Goal: Navigation & Orientation: Go to known website

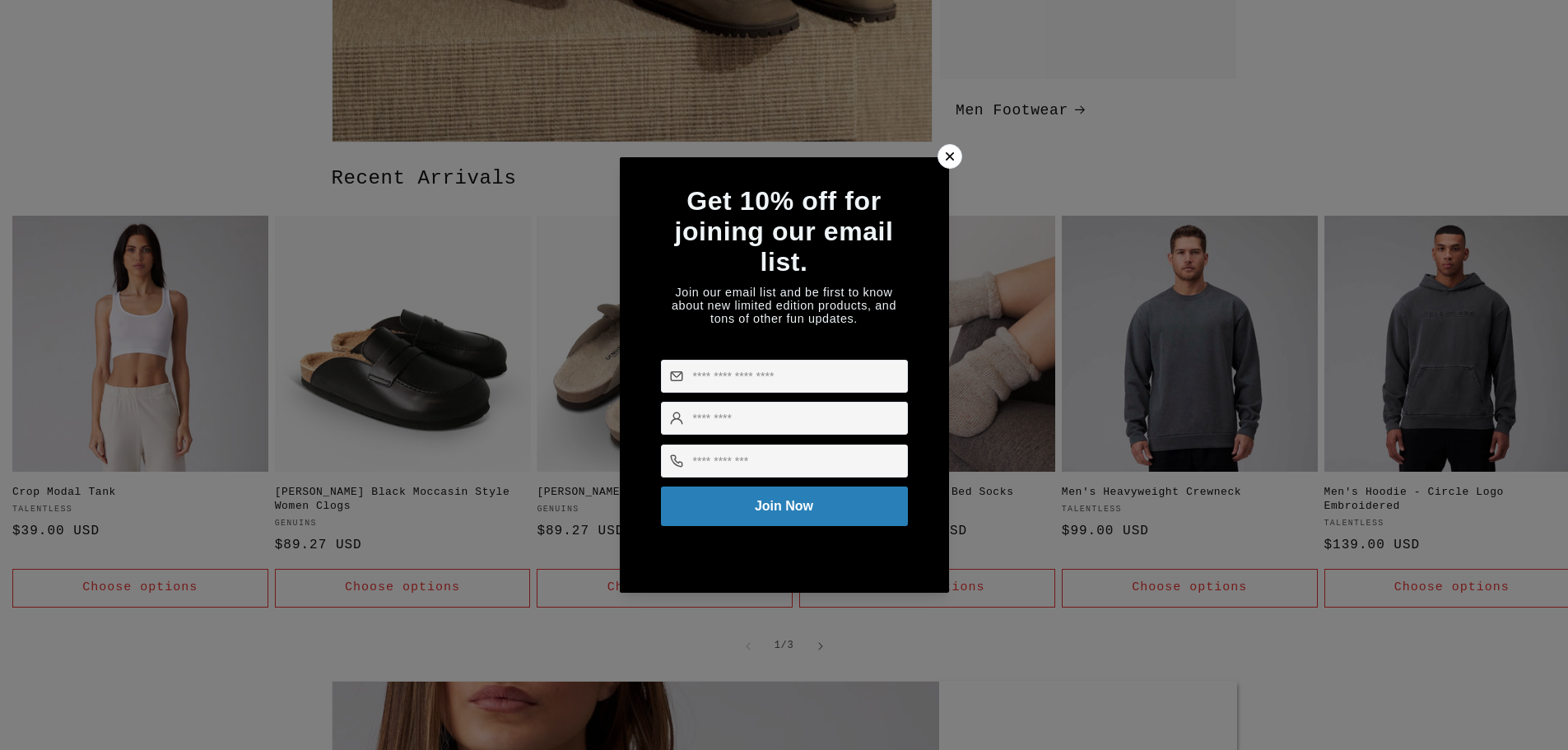
scroll to position [0, 1568]
click at [958, 149] on icon at bounding box center [949, 157] width 17 height 17
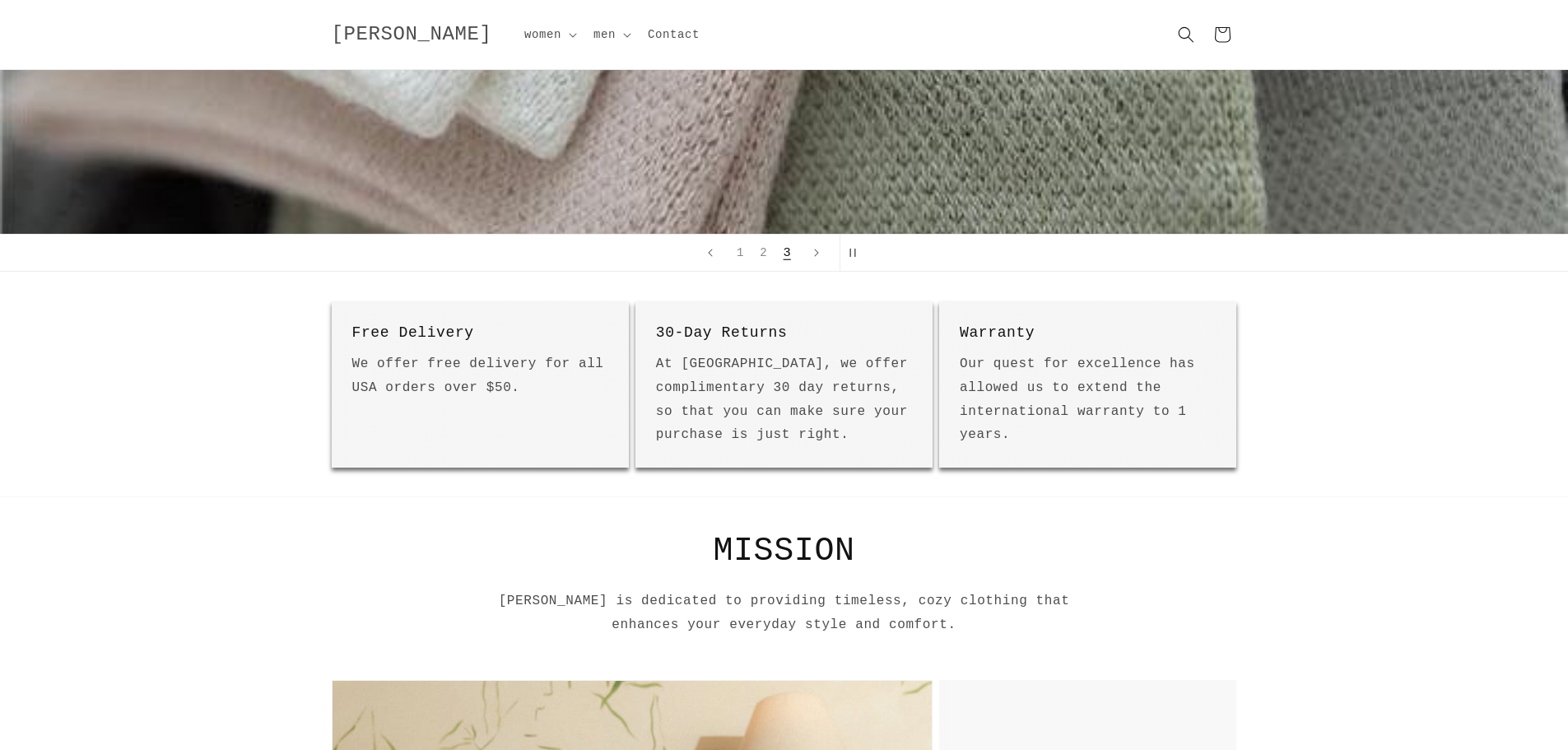
scroll to position [0, 0]
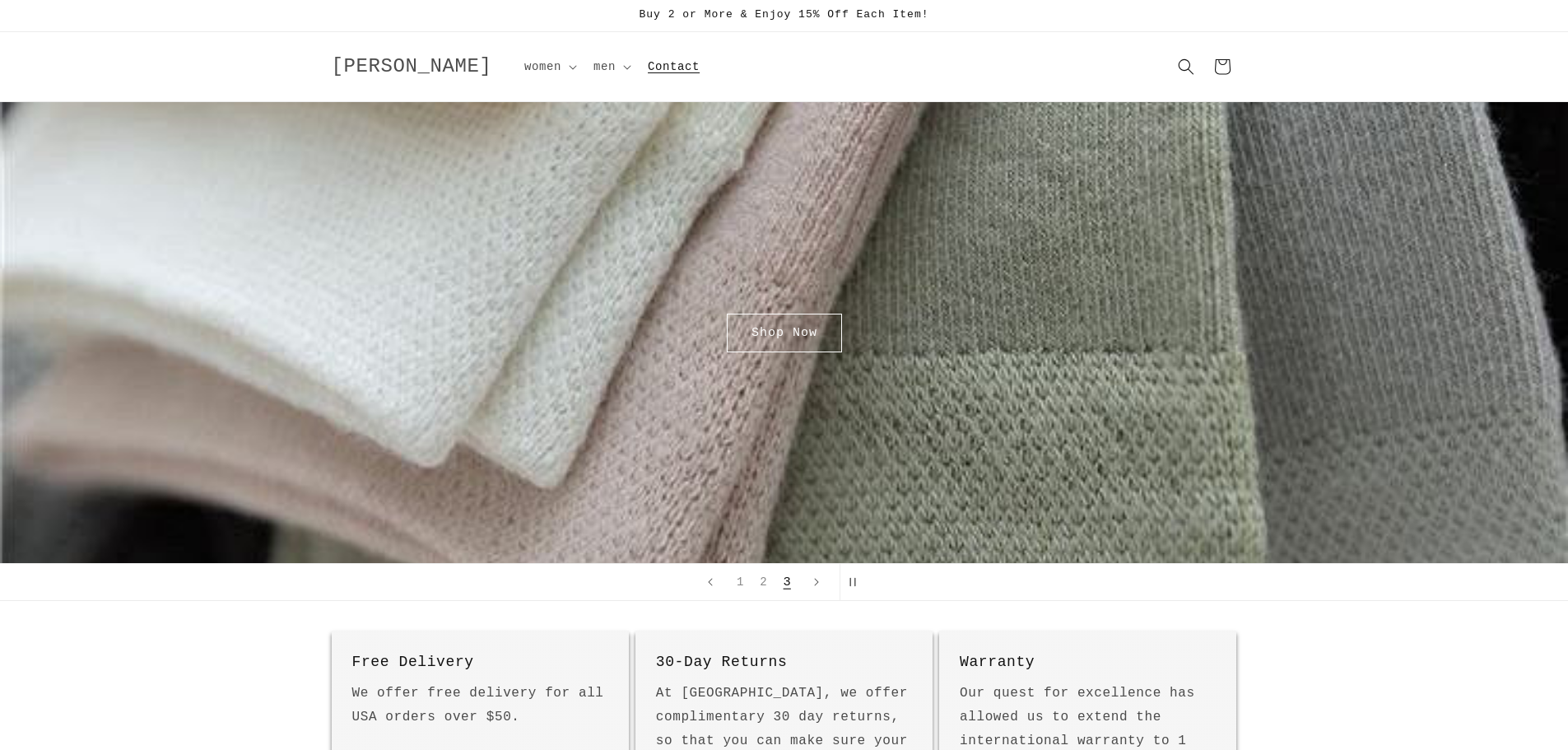
click at [648, 73] on span "Contact" at bounding box center [673, 67] width 52 height 15
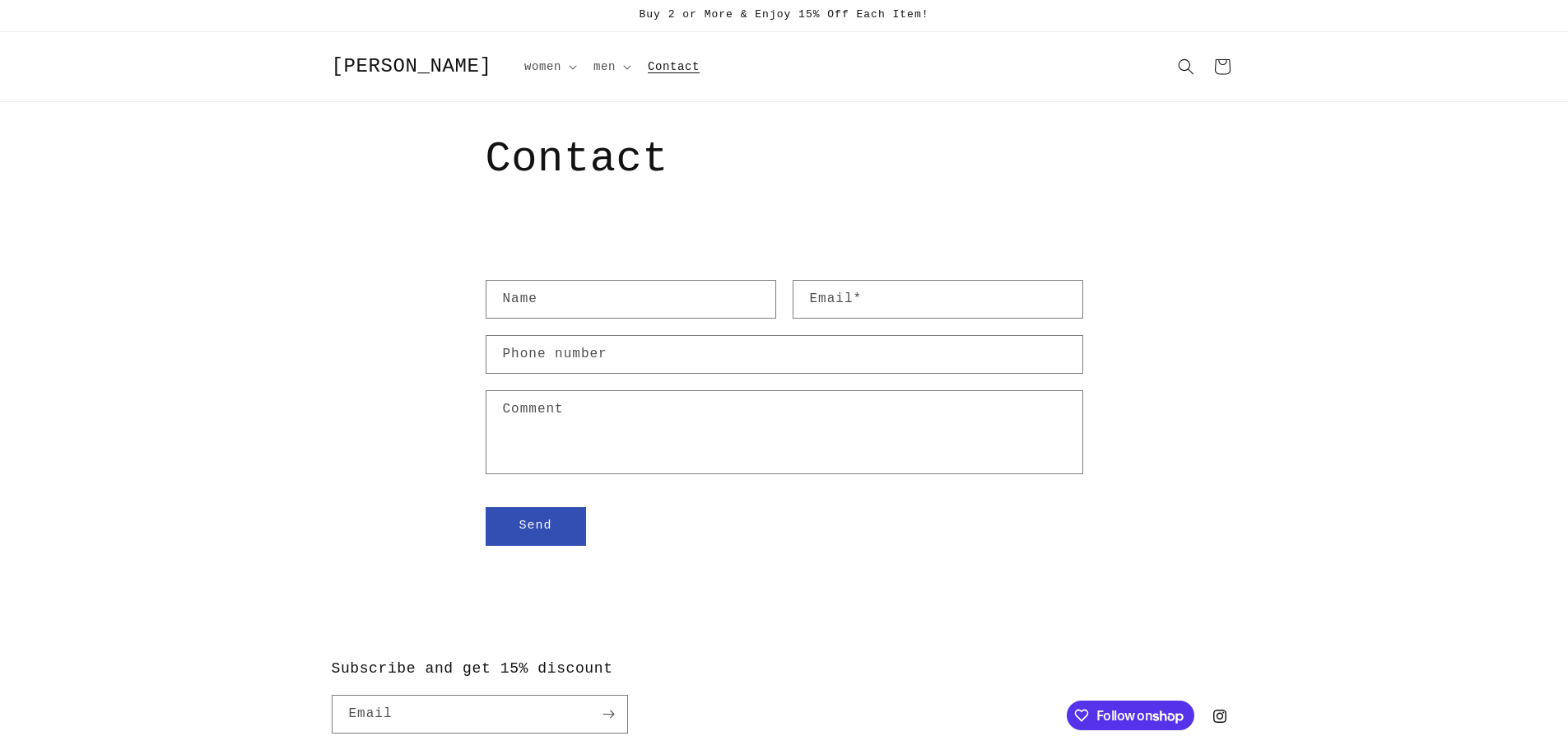
click at [428, 64] on span "[PERSON_NAME]" at bounding box center [412, 67] width 160 height 22
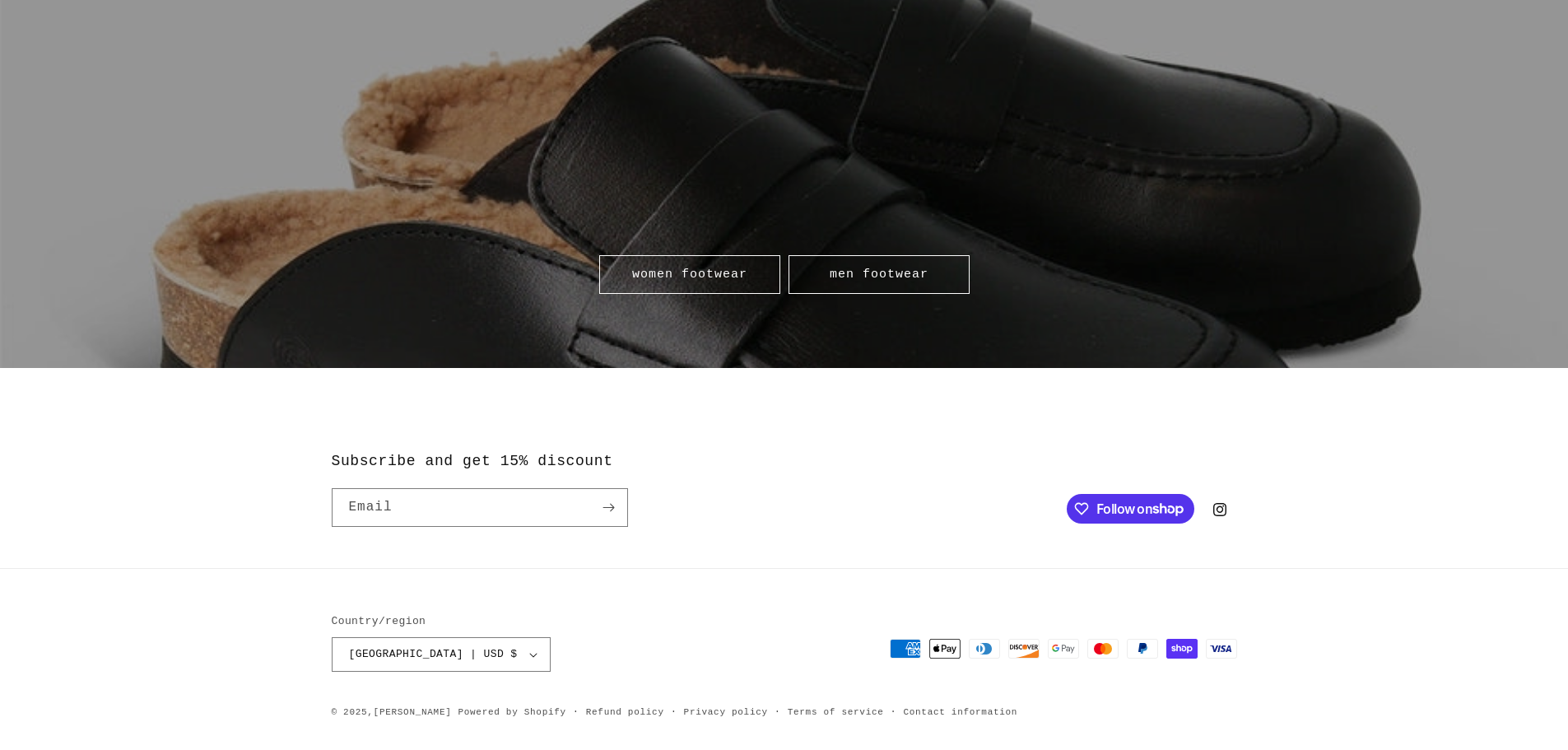
scroll to position [0, 3136]
click at [417, 714] on link "[PERSON_NAME]" at bounding box center [413, 712] width 78 height 10
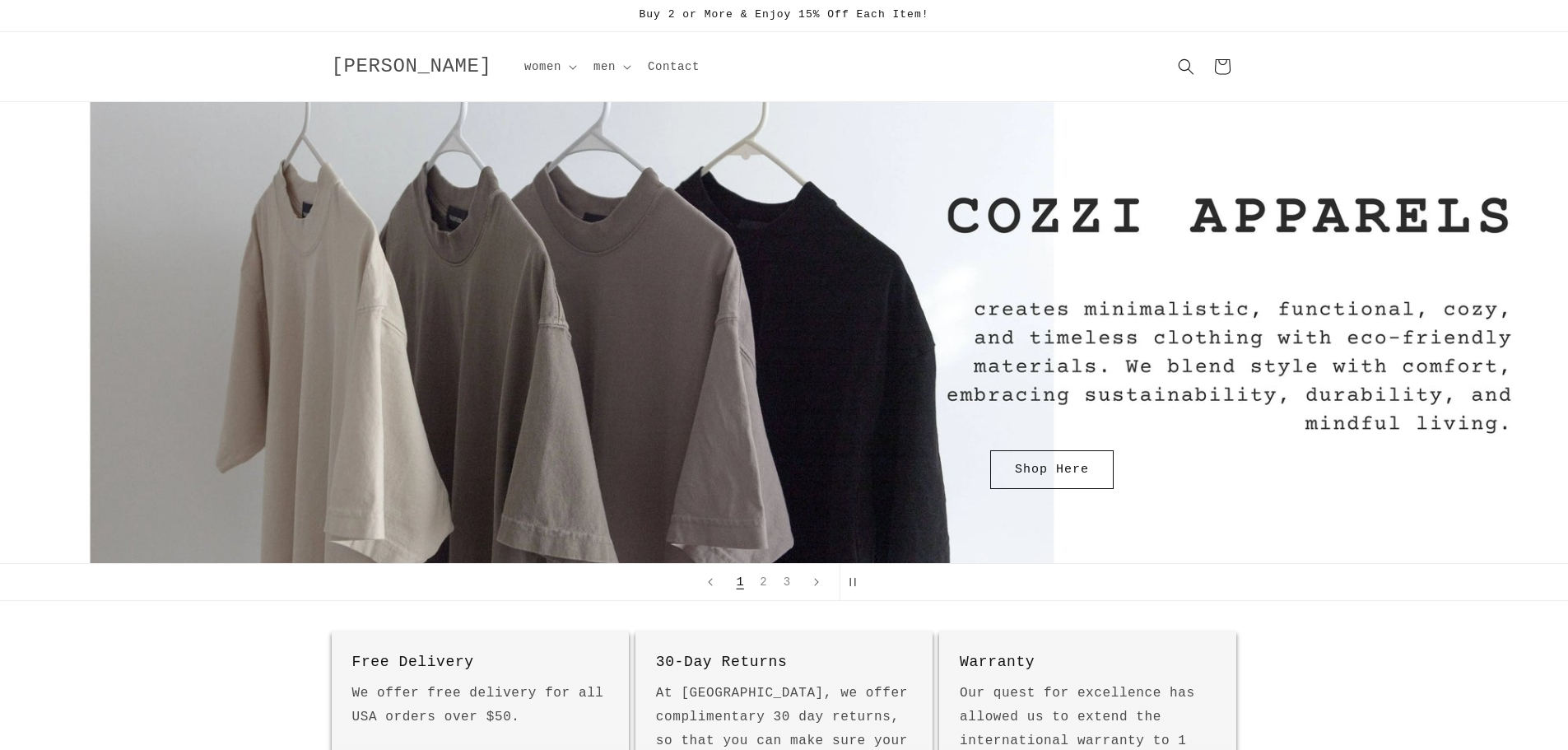
drag, startPoint x: 173, startPoint y: 8, endPoint x: 479, endPoint y: 255, distance: 393.2
click at [479, 255] on div "Shop Here" at bounding box center [784, 333] width 988 height 461
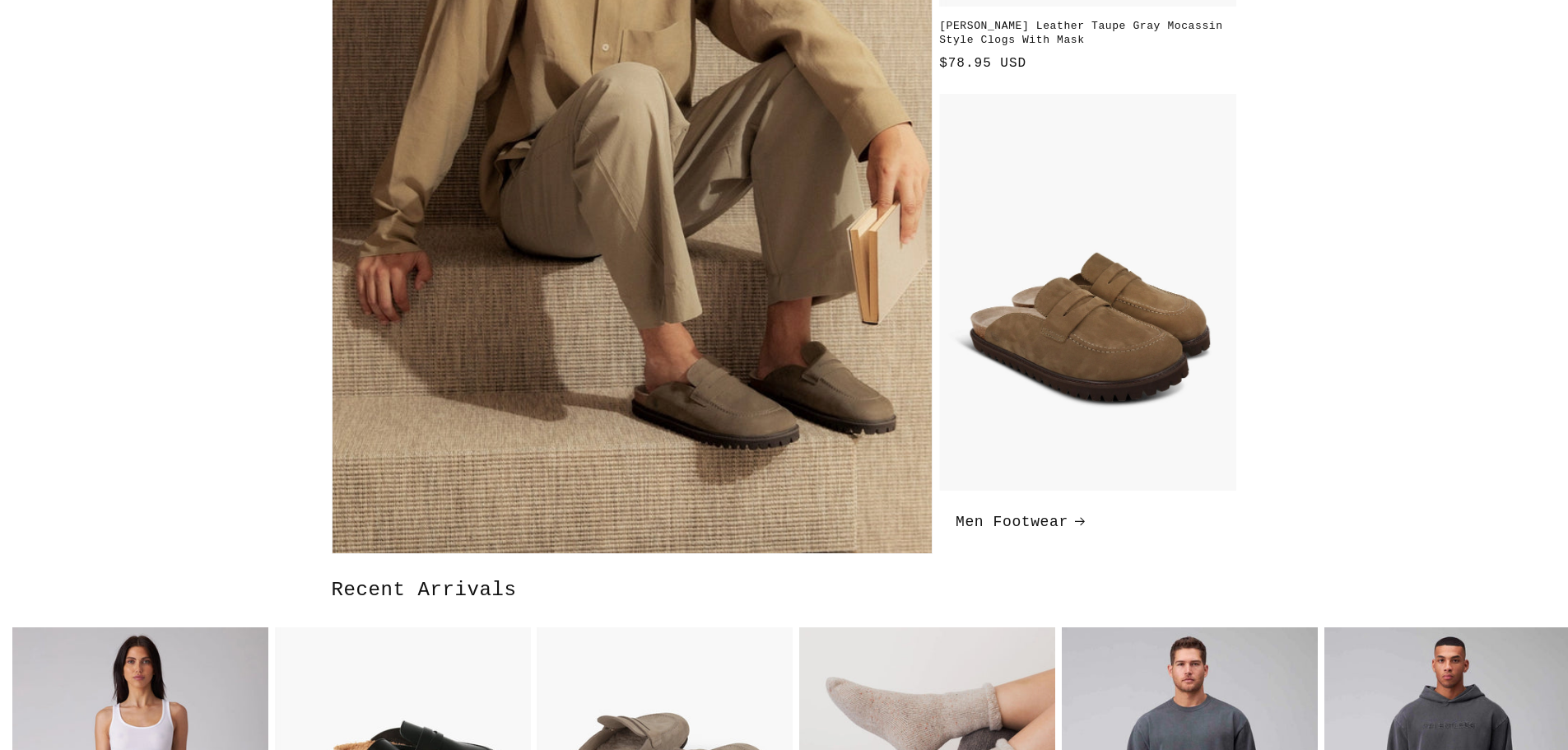
drag, startPoint x: 1553, startPoint y: 196, endPoint x: 1580, endPoint y: 203, distance: 27.9
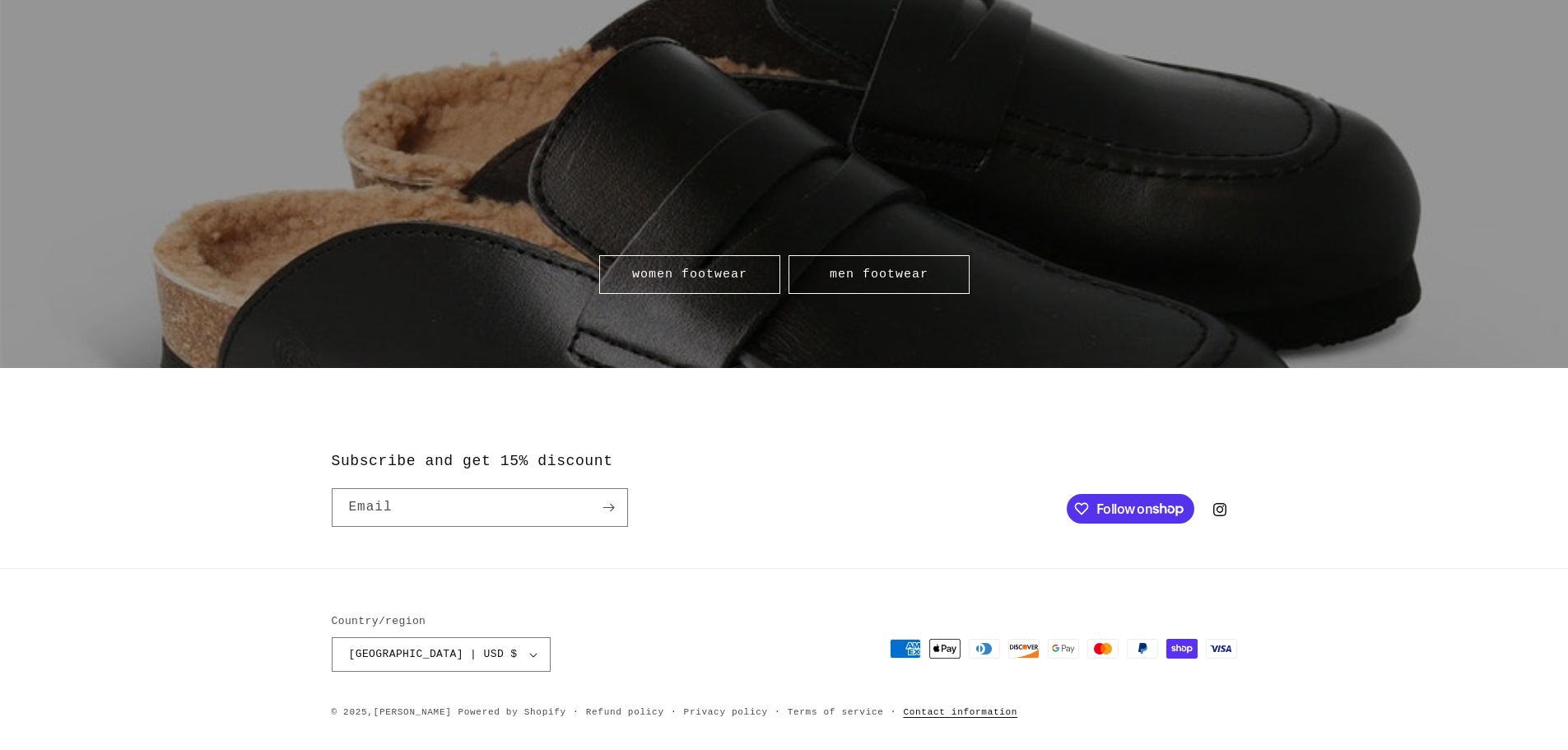
scroll to position [0, 1568]
click at [917, 711] on link "Contact information" at bounding box center [960, 712] width 115 height 15
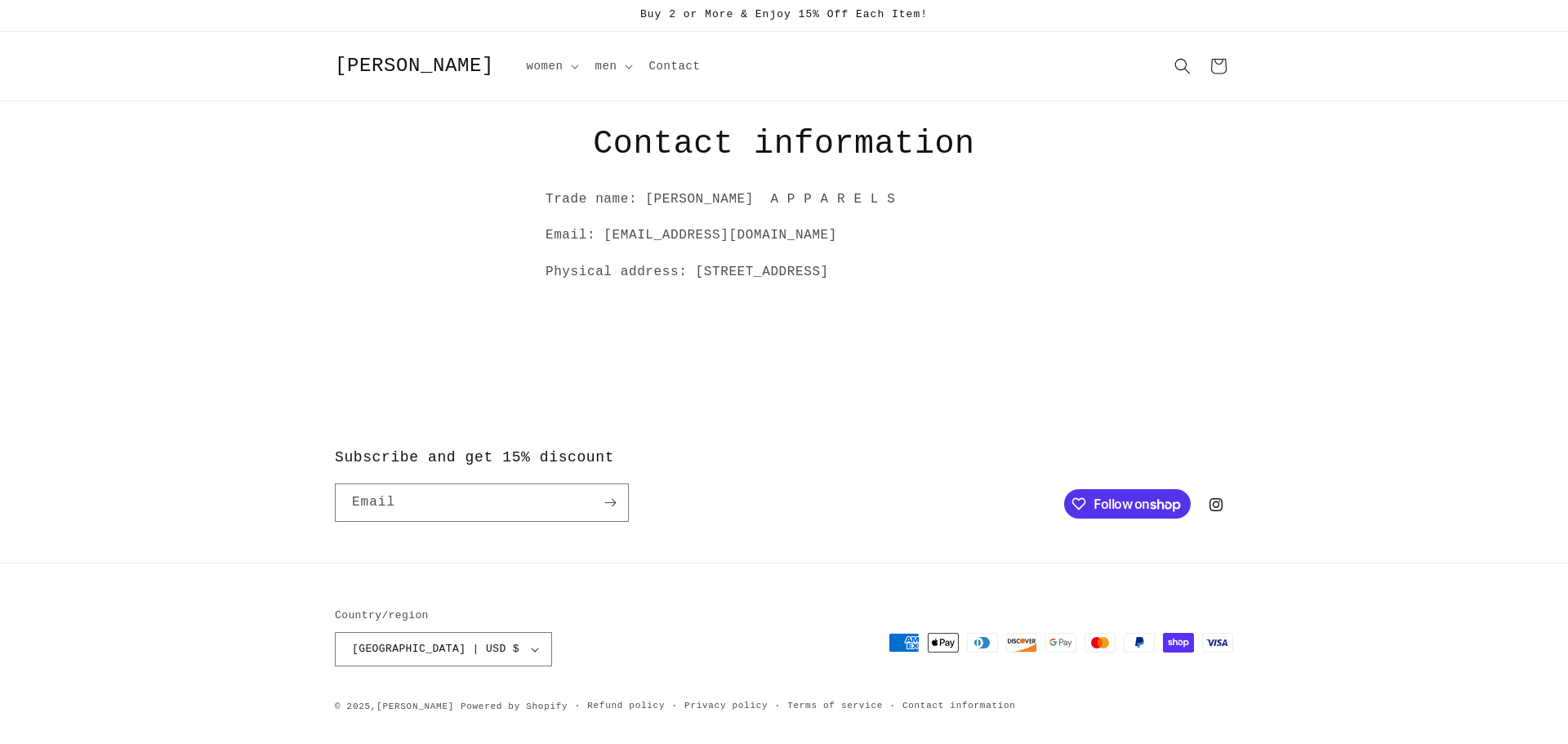
click at [376, 59] on span "[PERSON_NAME]" at bounding box center [414, 66] width 159 height 22
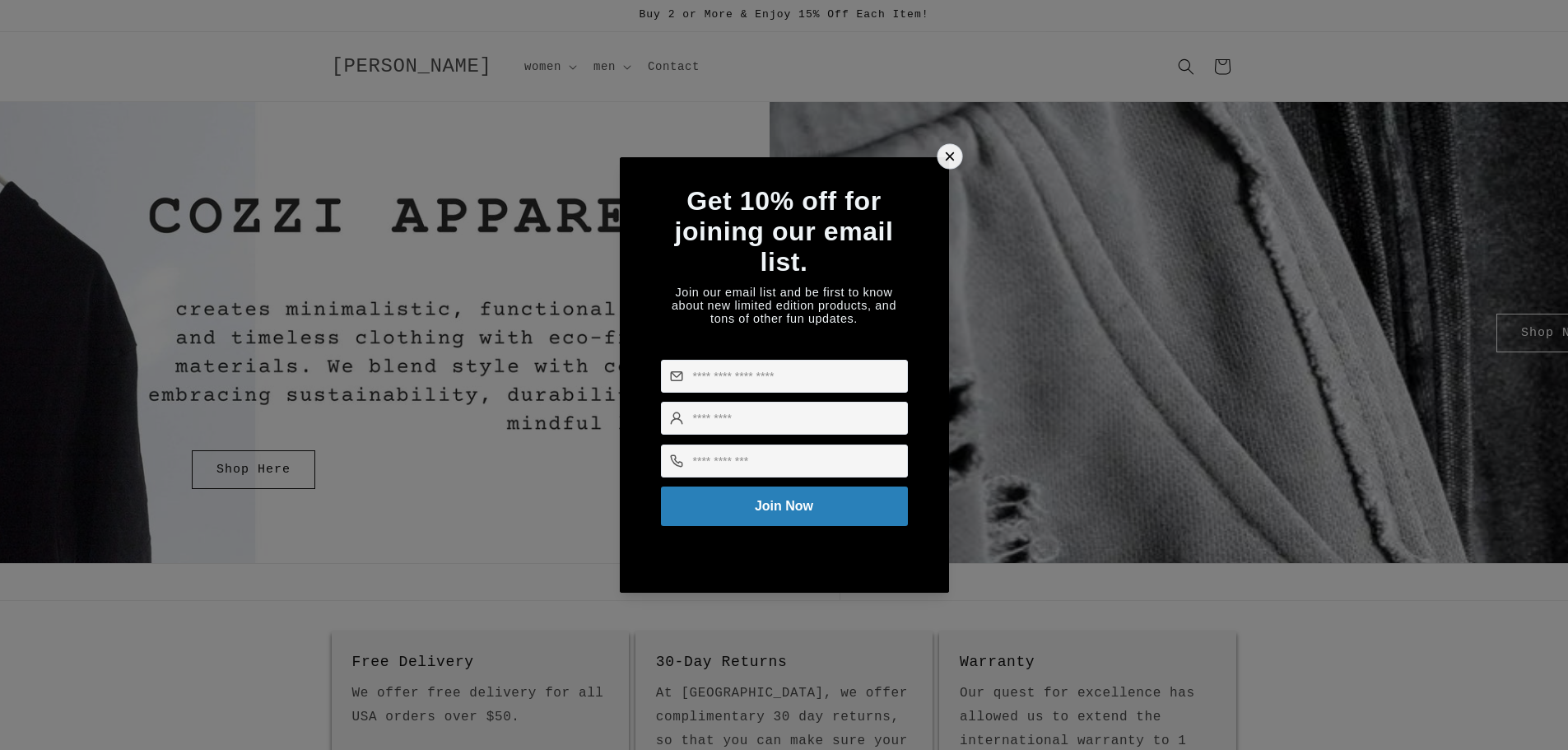
click at [948, 149] on icon at bounding box center [949, 157] width 17 height 17
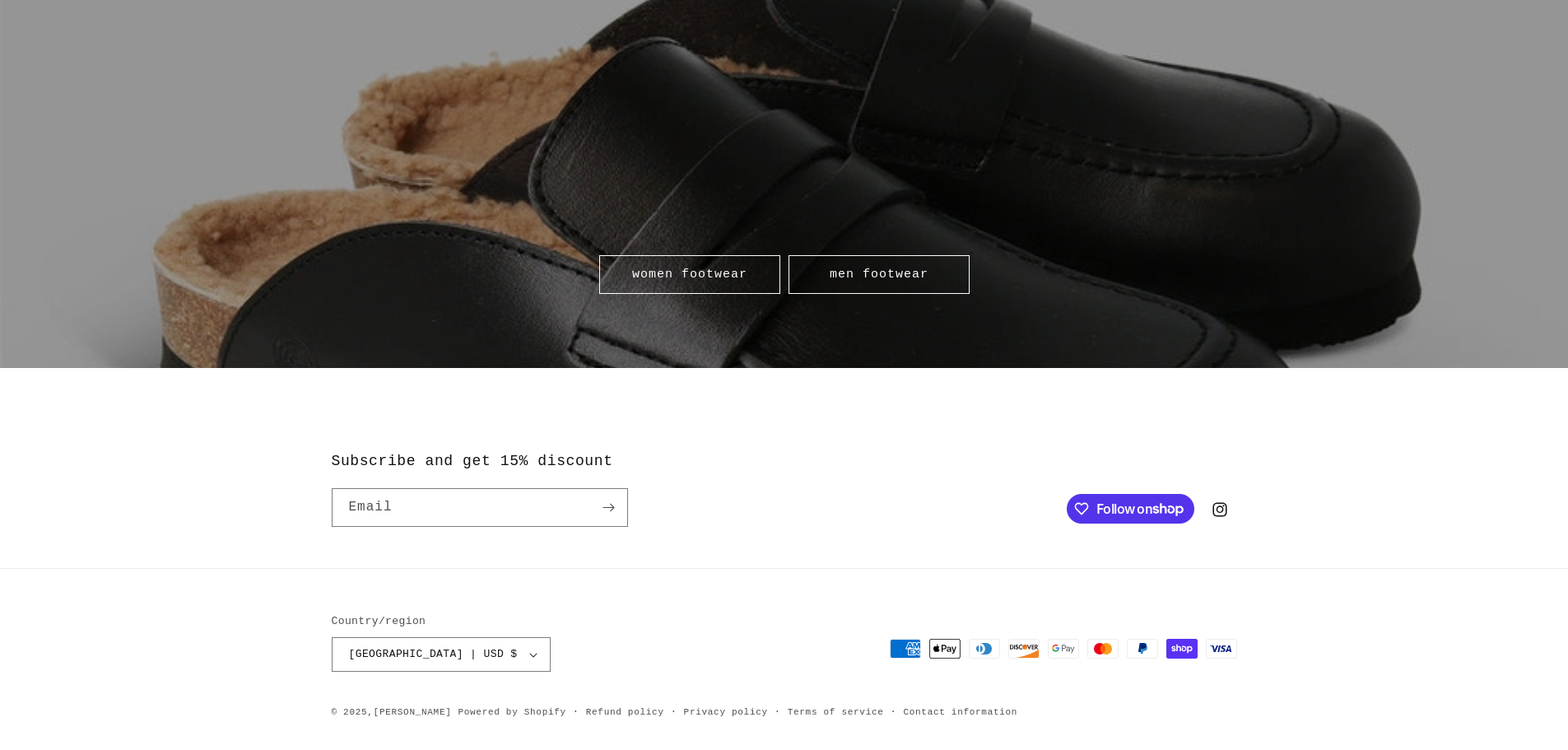
click at [1218, 509] on icon at bounding box center [1219, 509] width 17 height 20
